Goal: Transaction & Acquisition: Purchase product/service

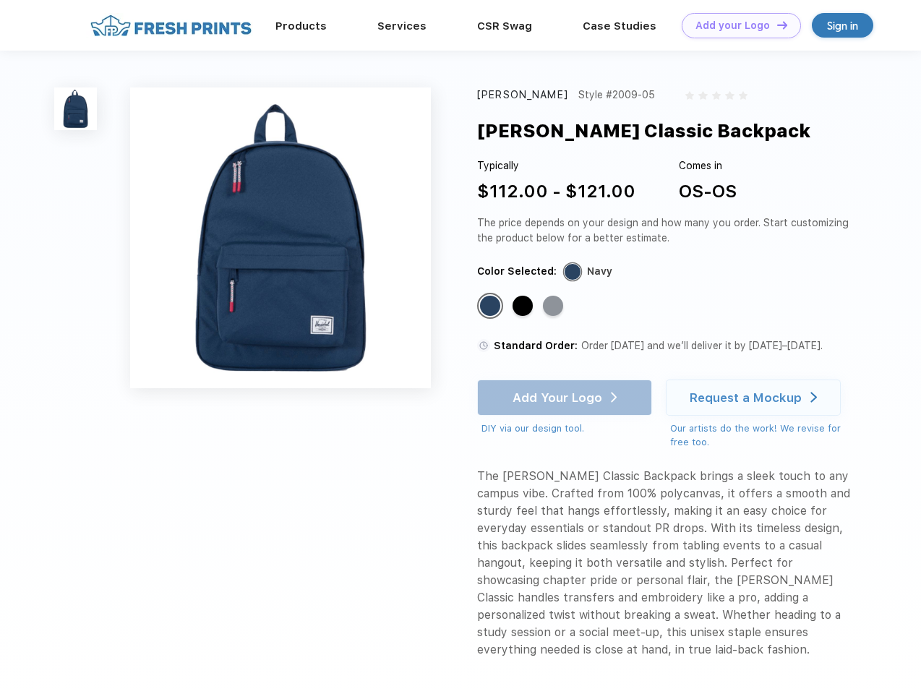
click at [736, 25] on link "Add your Logo Design Tool" at bounding box center [741, 25] width 119 height 25
click at [0, 0] on div "Design Tool" at bounding box center [0, 0] width 0 height 0
click at [776, 25] on link "Add your Logo Design Tool" at bounding box center [741, 25] width 119 height 25
click at [76, 108] on img at bounding box center [75, 108] width 43 height 43
click at [491, 306] on div "Standard Color" at bounding box center [490, 306] width 20 height 20
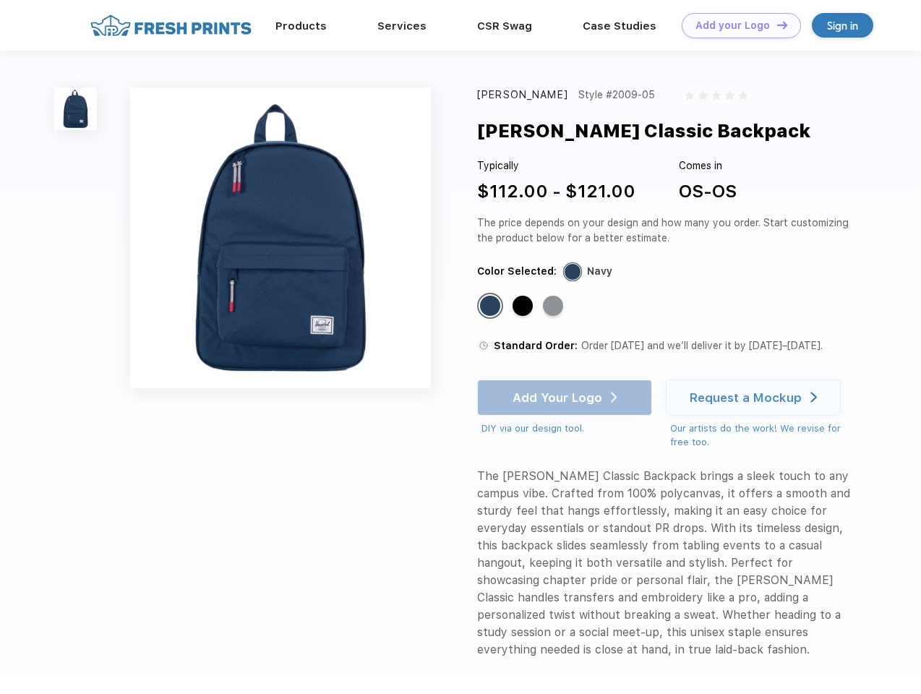
click at [524, 306] on div "Standard Color" at bounding box center [522, 306] width 20 height 20
click at [554, 306] on div "Standard Color" at bounding box center [553, 306] width 20 height 20
click at [566, 398] on div "Add Your Logo DIY via our design tool. Ah shoot! This product isn't up in our d…" at bounding box center [564, 407] width 175 height 56
click at [755, 398] on div "Request a Mockup" at bounding box center [746, 397] width 112 height 14
